Goal: Information Seeking & Learning: Learn about a topic

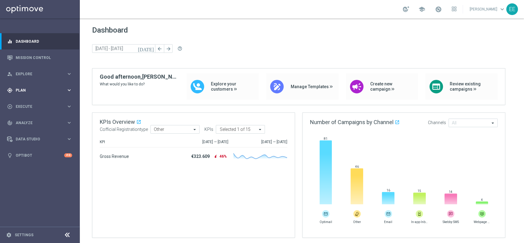
click at [33, 93] on div "gps_fixed Plan keyboard_arrow_right" at bounding box center [39, 90] width 79 height 16
click at [32, 104] on link "Target Groups" at bounding box center [40, 102] width 48 height 5
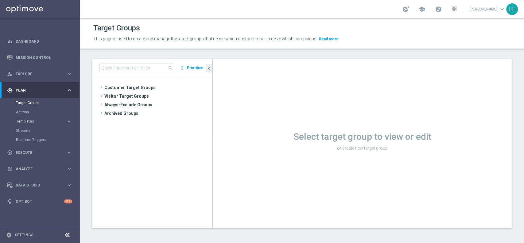
click at [123, 62] on div "search more_vert Prioritize" at bounding box center [152, 68] width 120 height 18
click at [118, 69] on input at bounding box center [136, 68] width 75 height 9
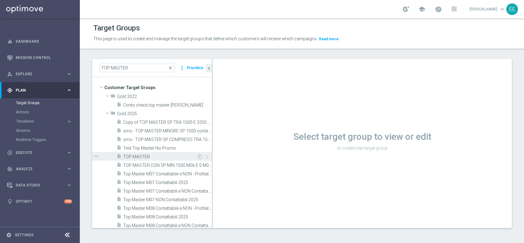
click at [143, 152] on div "insert_drive_file TOP MASTER" at bounding box center [157, 156] width 80 height 9
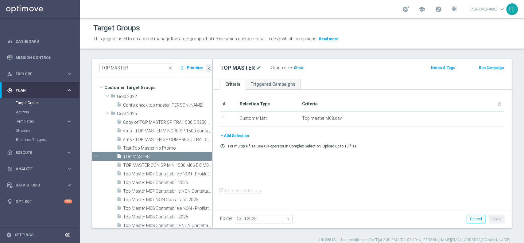
click at [300, 68] on span "Show" at bounding box center [299, 68] width 10 height 4
click at [301, 68] on span "29,820" at bounding box center [300, 69] width 13 height 6
click at [137, 68] on input "TOP MASTER" at bounding box center [136, 68] width 75 height 9
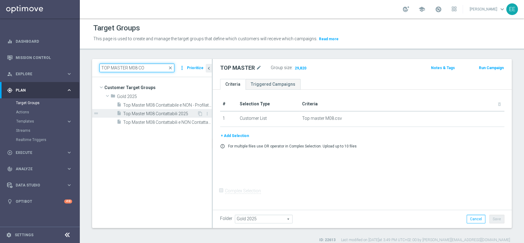
type input "TOP MASTER M08 CO"
click at [185, 115] on span "Top Master M08 Contattabili 2025" at bounding box center [160, 113] width 74 height 5
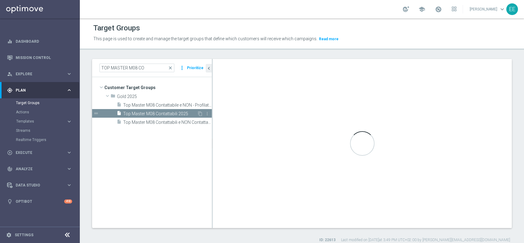
checkbox input "true"
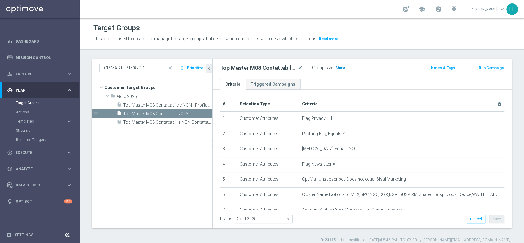
click at [339, 68] on span "Show" at bounding box center [340, 68] width 10 height 4
click at [344, 68] on span "20,041" at bounding box center [341, 69] width 13 height 6
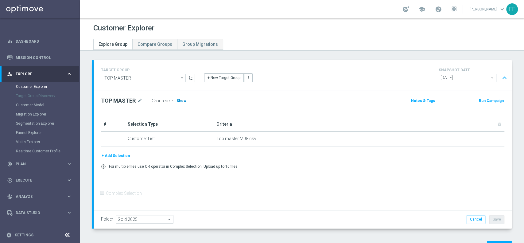
click at [178, 101] on span "Show" at bounding box center [181, 101] width 10 height 4
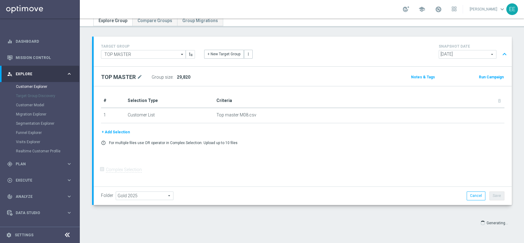
click at [316, 155] on div "# Selection Type Criteria delete_forever 1 Customer List Top master M08.csv del…" at bounding box center [303, 136] width 418 height 100
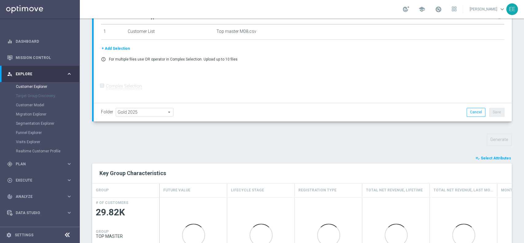
scroll to position [117, 0]
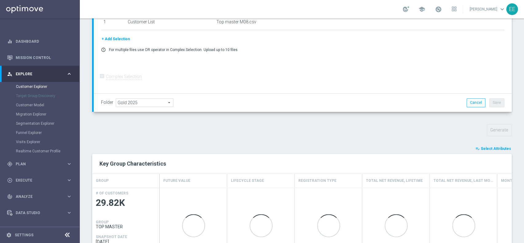
click at [484, 149] on span "Select Attributes" at bounding box center [496, 148] width 30 height 4
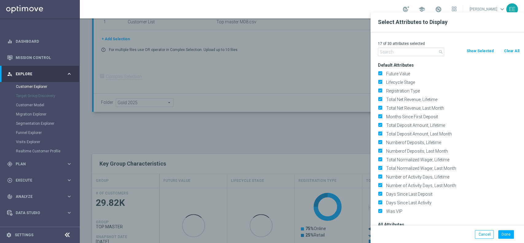
click at [407, 52] on input "text" at bounding box center [411, 52] width 66 height 9
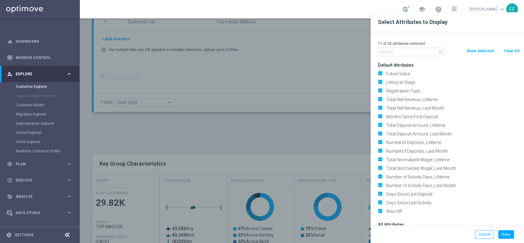
click at [509, 50] on button "Clear All" at bounding box center [511, 51] width 16 height 7
checkbox input "false"
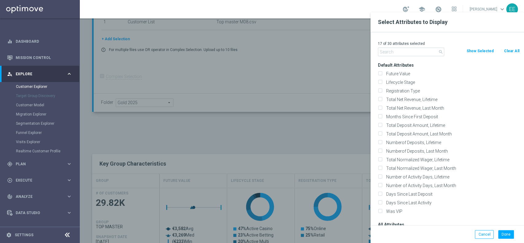
checkbox input "false"
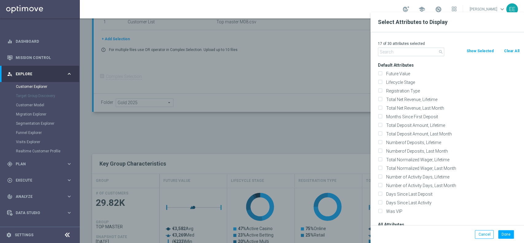
checkbox input "false"
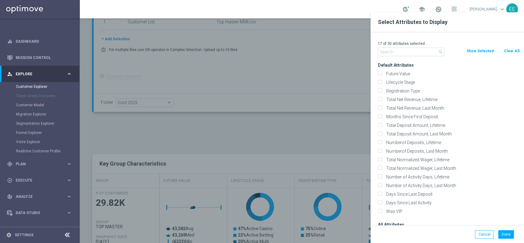
checkbox input "false"
click at [416, 54] on input "text" at bounding box center [411, 52] width 66 height 9
click at [404, 49] on input "text" at bounding box center [411, 52] width 66 height 9
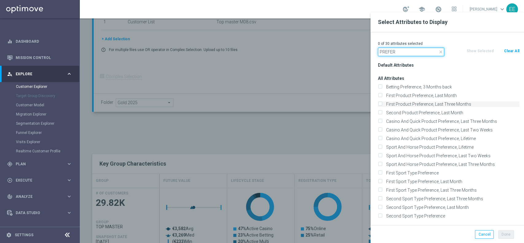
type input "PREFER"
click at [452, 104] on label "First Product Preference, Last Three Months" at bounding box center [451, 104] width 135 height 6
click at [382, 104] on input "First Product Preference, Last Three Months" at bounding box center [380, 105] width 4 height 4
checkbox input "true"
click at [408, 52] on input "PREFER" at bounding box center [411, 52] width 66 height 9
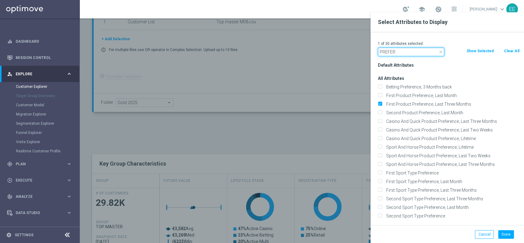
click at [408, 52] on input "PREFER" at bounding box center [411, 52] width 66 height 9
click at [413, 95] on label "First Product Preference, Last Month" at bounding box center [451, 96] width 135 height 6
click at [382, 95] on input "First Product Preference, Last Month" at bounding box center [380, 96] width 4 height 4
click at [416, 94] on label "First Product Preference, Last Month" at bounding box center [451, 96] width 135 height 6
click at [382, 94] on input "First Product Preference, Last Month" at bounding box center [380, 96] width 4 height 4
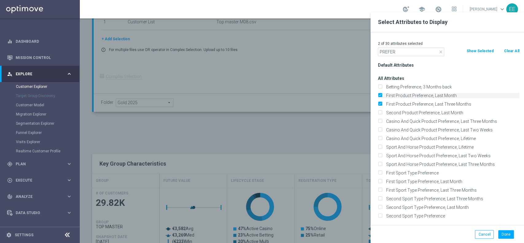
checkbox input "false"
click at [398, 48] on input "PREFER" at bounding box center [411, 52] width 66 height 9
drag, startPoint x: 405, startPoint y: 52, endPoint x: 351, endPoint y: 54, distance: 54.1
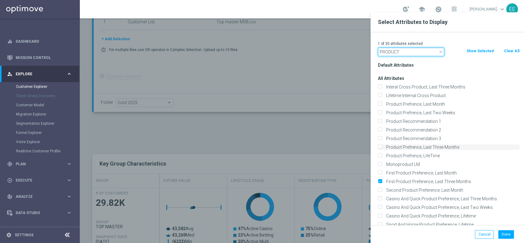
type input "PRODUCT"
click at [412, 145] on label "Product Prefrence, Last Three Months" at bounding box center [451, 147] width 135 height 6
click at [382, 146] on input "Product Prefrence, Last Three Months" at bounding box center [380, 148] width 4 height 4
checkbox input "true"
click at [510, 233] on button "Done" at bounding box center [506, 234] width 16 height 9
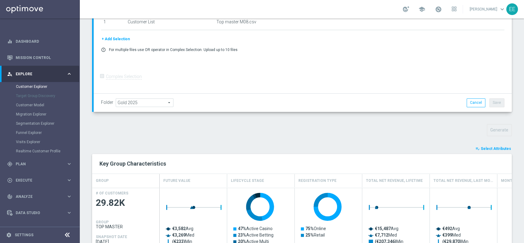
type input "Search"
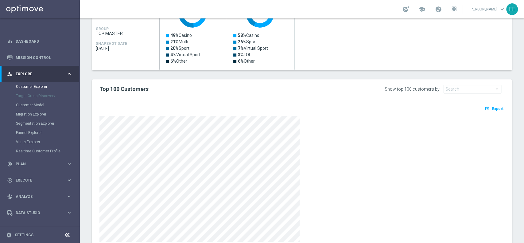
scroll to position [331, 0]
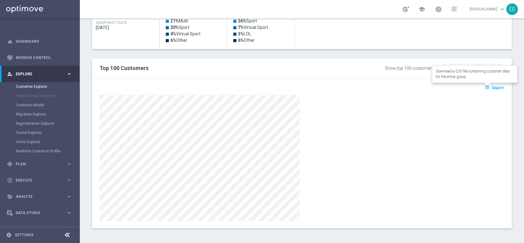
click at [492, 89] on span "Export" at bounding box center [497, 88] width 11 height 4
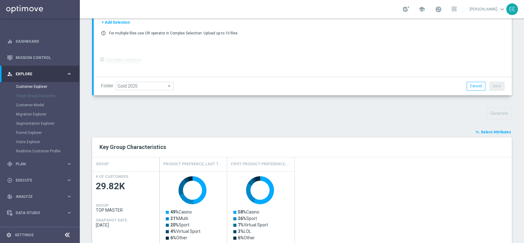
scroll to position [119, 0]
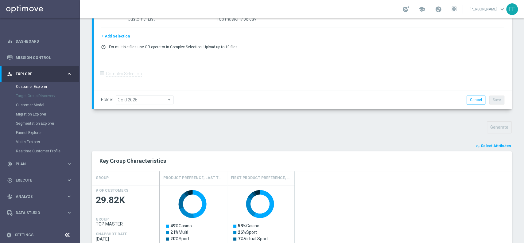
click at [481, 142] on button "playlist_add_check Select Attributes" at bounding box center [493, 145] width 37 height 7
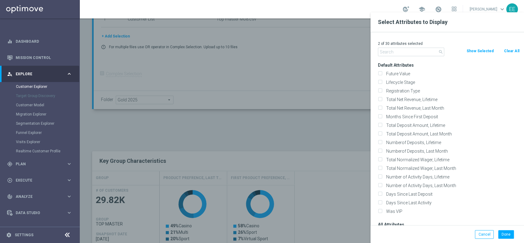
click at [427, 50] on input "text" at bounding box center [411, 52] width 66 height 9
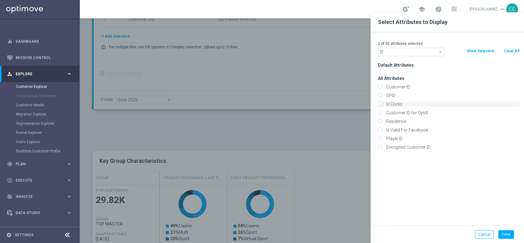
type input "ID"
click at [390, 103] on label "Id Conto" at bounding box center [451, 104] width 135 height 6
click at [382, 103] on input "Id Conto" at bounding box center [380, 105] width 4 height 4
checkbox input "true"
click at [503, 230] on button "Done" at bounding box center [506, 234] width 16 height 9
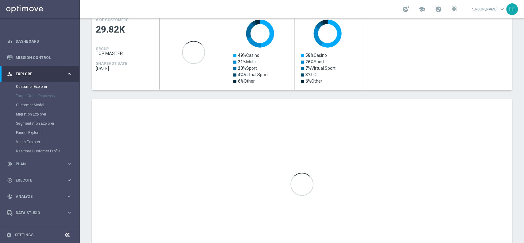
scroll to position [290, 0]
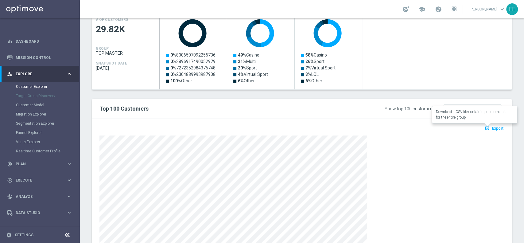
click at [492, 126] on span "Export" at bounding box center [497, 128] width 11 height 4
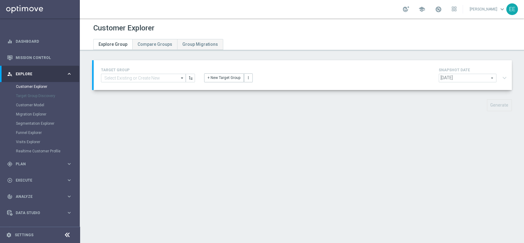
type input "Top Master M08 Contattabili 2025"
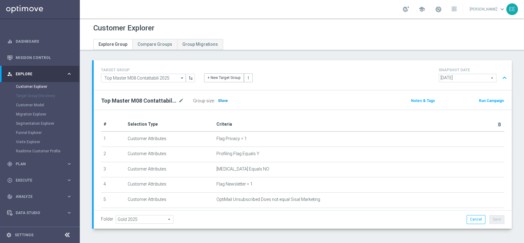
click at [223, 99] on span "Show" at bounding box center [223, 101] width 10 height 4
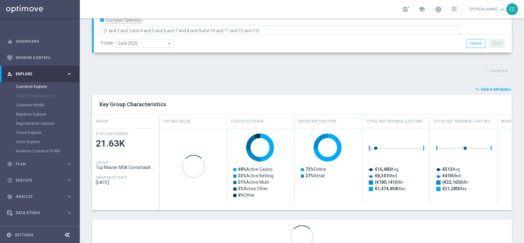
scroll to position [179, 0]
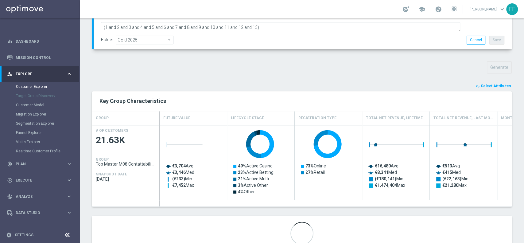
click at [486, 84] on span "Select Attributes" at bounding box center [496, 86] width 30 height 4
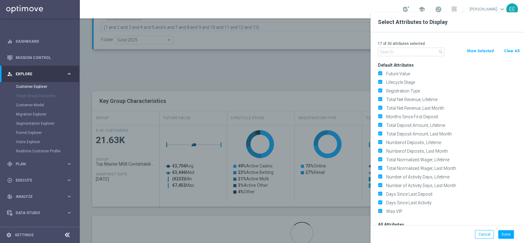
click at [515, 51] on button "Clear All" at bounding box center [511, 51] width 16 height 7
checkbox input "false"
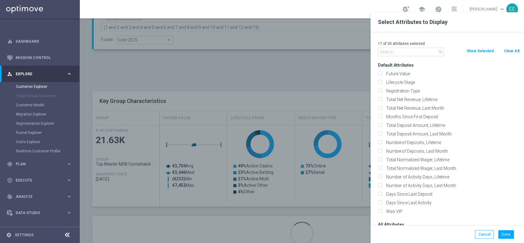
checkbox input "false"
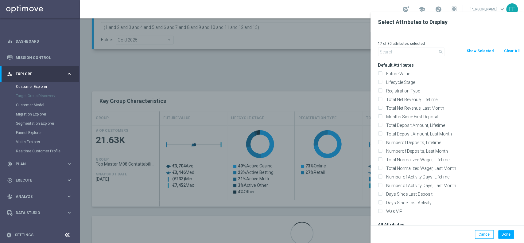
checkbox input "false"
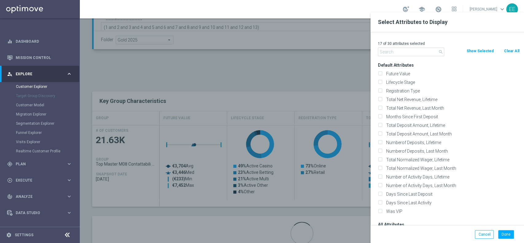
checkbox input "false"
click at [403, 51] on input "text" at bounding box center [411, 52] width 66 height 9
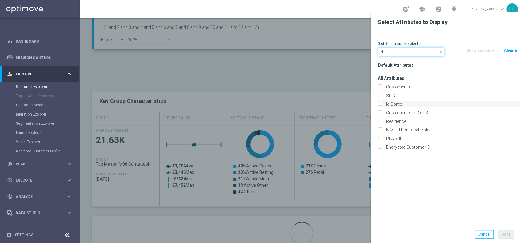
type input "id"
click at [403, 104] on label "Id Conto" at bounding box center [451, 104] width 135 height 6
click at [382, 104] on input "Id Conto" at bounding box center [380, 105] width 4 height 4
checkbox input "true"
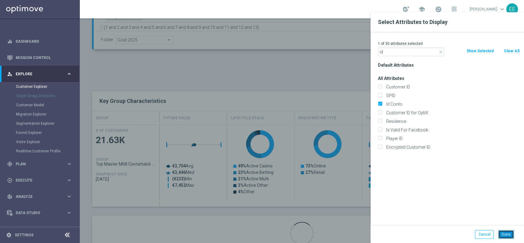
click at [508, 232] on button "Done" at bounding box center [506, 234] width 16 height 9
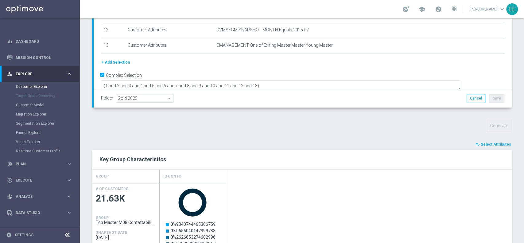
scroll to position [196, 0]
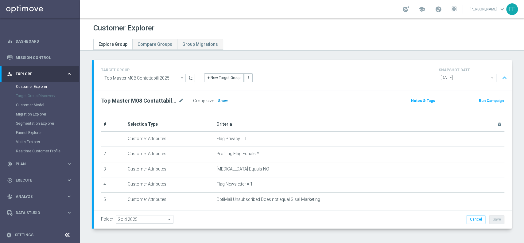
click at [221, 100] on span "Show" at bounding box center [223, 101] width 10 height 4
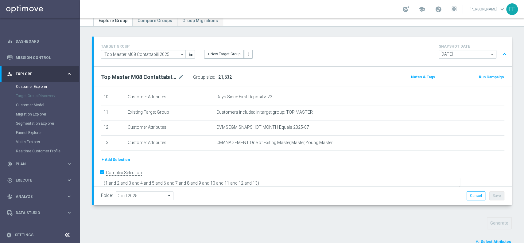
scroll to position [196, 0]
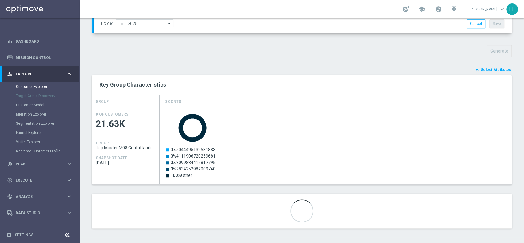
click at [491, 66] on button "playlist_add_check Select Attributes" at bounding box center [493, 69] width 37 height 7
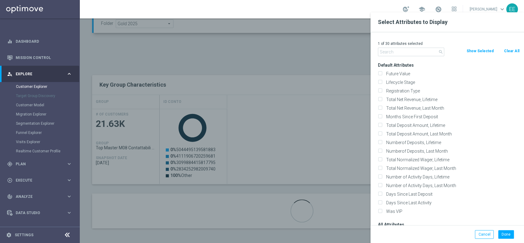
click at [511, 50] on button "Clear All" at bounding box center [511, 51] width 16 height 7
checkbox input "false"
click at [393, 48] on input "text" at bounding box center [411, 52] width 66 height 9
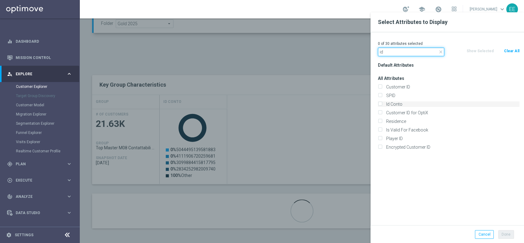
type input "id"
click at [406, 106] on label "Id Conto" at bounding box center [451, 104] width 135 height 6
click at [382, 106] on input "Id Conto" at bounding box center [380, 105] width 4 height 4
checkbox input "true"
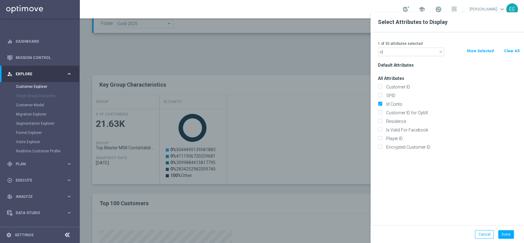
click at [507, 226] on div "Done Cancel" at bounding box center [446, 234] width 153 height 18
drag, startPoint x: 505, startPoint y: 234, endPoint x: 354, endPoint y: 215, distance: 152.5
click at [354, 215] on div at bounding box center [342, 133] width 524 height 243
click at [494, 235] on div "Done" at bounding box center [505, 234] width 23 height 9
click at [487, 234] on button "Cancel" at bounding box center [484, 234] width 19 height 9
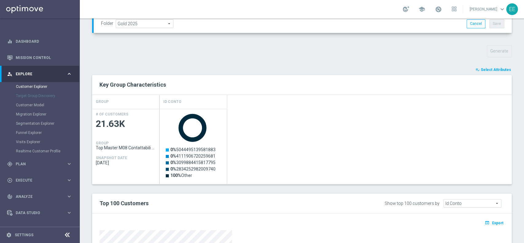
scroll to position [330, 0]
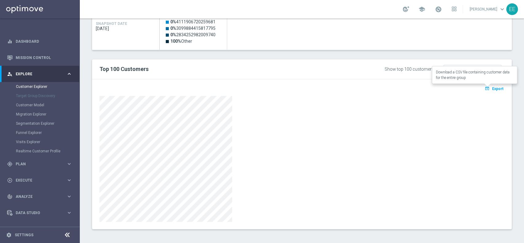
click at [494, 87] on span "Export" at bounding box center [497, 89] width 11 height 4
